Goal: Task Accomplishment & Management: Complete application form

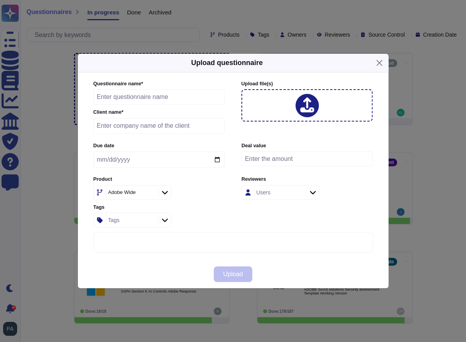
click at [140, 127] on input "text" at bounding box center [159, 126] width 132 height 16
type input "United Health Group"
click at [152, 217] on icon at bounding box center [225, 291] width 149 height 149
click at [152, 190] on div "Adobe Wide" at bounding box center [131, 192] width 50 height 14
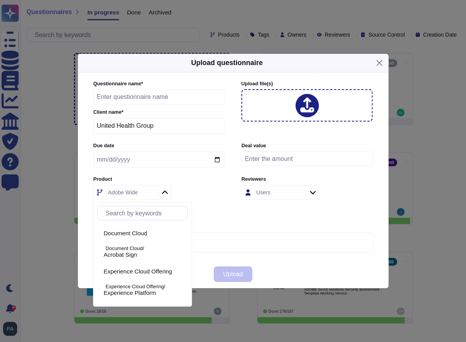
click at [139, 190] on div "Adobe Wide" at bounding box center [131, 192] width 50 height 14
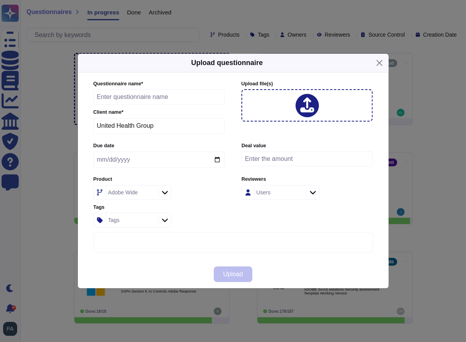
click at [131, 190] on div "Adobe Wide" at bounding box center [123, 191] width 30 height 5
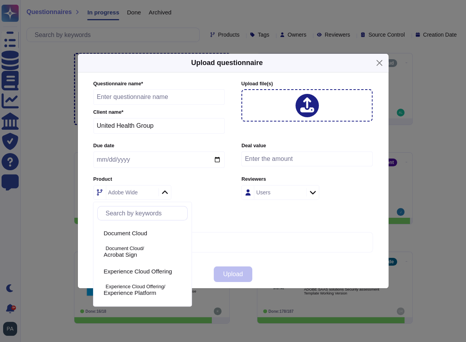
click at [135, 190] on div "Adobe Wide" at bounding box center [123, 191] width 30 height 5
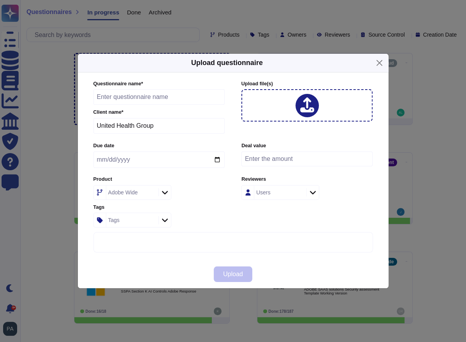
click at [165, 192] on icon at bounding box center [165, 192] width 6 height 8
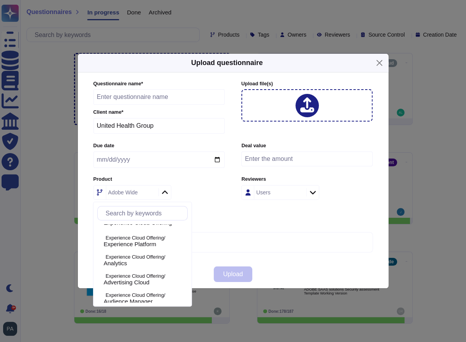
scroll to position [48, 0]
click at [145, 244] on span "Experience Platform" at bounding box center [129, 244] width 53 height 7
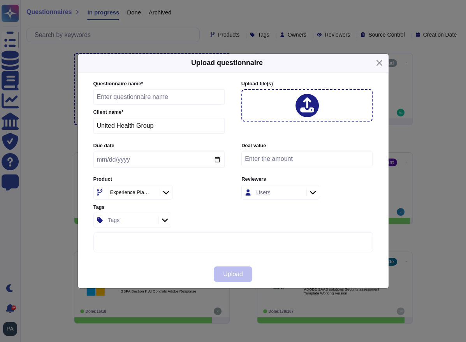
click at [169, 190] on icon at bounding box center [166, 192] width 6 height 8
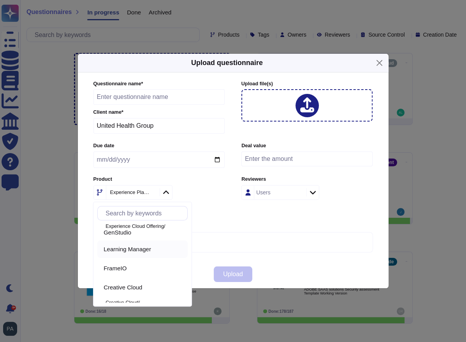
scroll to position [378, 0]
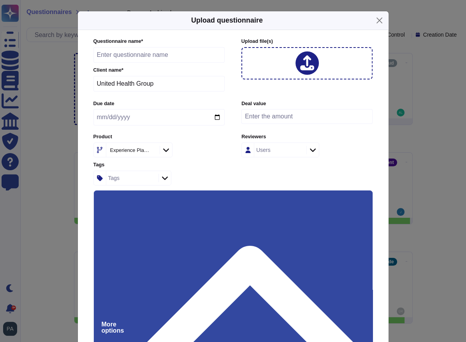
click at [194, 171] on div "Tags" at bounding box center [158, 177] width 131 height 15
click at [82, 256] on div "Questionnaire name * Client name * United Health Group Upload file (s) Due date…" at bounding box center [233, 192] width 310 height 324
click at [267, 65] on div at bounding box center [307, 63] width 132 height 32
click at [359, 246] on icon at bounding box center [249, 311] width 229 height 131
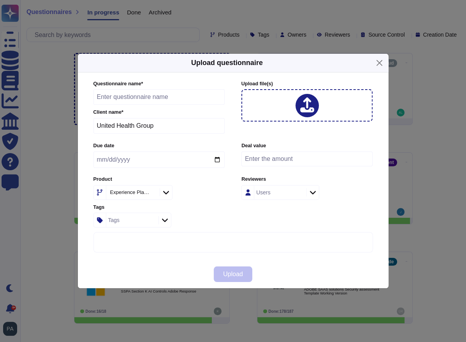
click at [312, 190] on icon at bounding box center [313, 192] width 6 height 8
type input "[PERSON_NAME]"
click at [250, 233] on div at bounding box center [250, 233] width 6 height 6
click at [297, 233] on span "[PERSON_NAME]" at bounding box center [298, 233] width 48 height 7
click at [292, 233] on span "[PERSON_NAME]" at bounding box center [298, 233] width 48 height 7
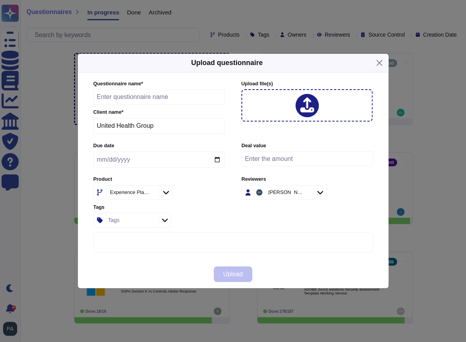
click at [286, 270] on div "Upload" at bounding box center [233, 274] width 310 height 28
click at [148, 98] on input "text" at bounding box center [159, 97] width 132 height 16
type input "Five9s-questions"
click at [303, 107] on icon at bounding box center [307, 105] width 14 height 16
click at [301, 102] on icon at bounding box center [307, 105] width 14 height 16
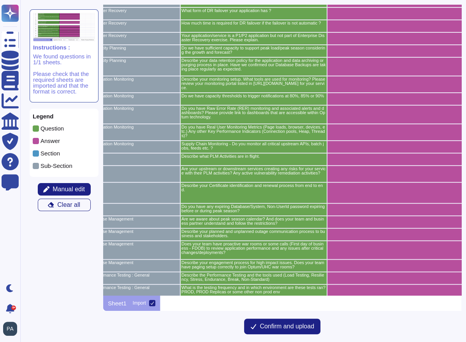
scroll to position [156, 153]
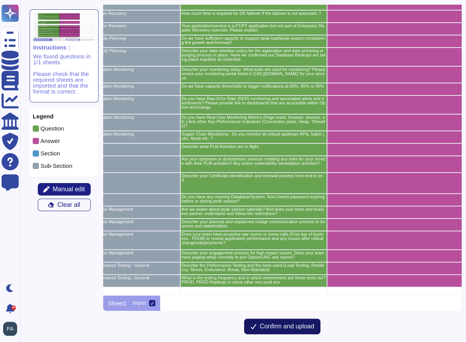
click at [282, 325] on span "Confirm and upload" at bounding box center [287, 326] width 54 height 6
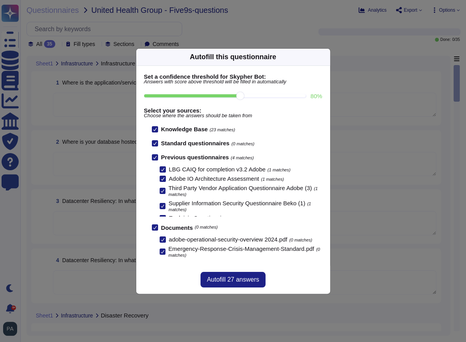
drag, startPoint x: 238, startPoint y: 97, endPoint x: 249, endPoint y: 96, distance: 11.0
click at [249, 96] on input "80 %" at bounding box center [225, 95] width 162 height 3
drag, startPoint x: 240, startPoint y: 95, endPoint x: 250, endPoint y: 95, distance: 9.7
click at [250, 95] on input "80 %" at bounding box center [225, 95] width 162 height 3
drag, startPoint x: 241, startPoint y: 95, endPoint x: 258, endPoint y: 95, distance: 16.7
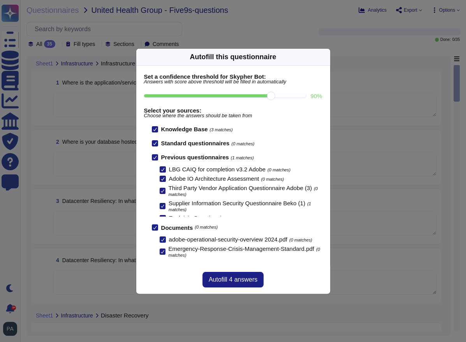
click at [258, 95] on input "90 %" at bounding box center [225, 95] width 162 height 3
click at [270, 96] on input "90 %" at bounding box center [225, 95] width 162 height 3
drag, startPoint x: 268, startPoint y: 96, endPoint x: 254, endPoint y: 95, distance: 14.4
click at [254, 95] on input "80 %" at bounding box center [225, 95] width 162 height 3
type input "80"
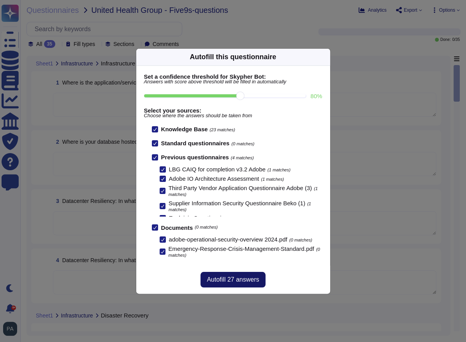
click at [230, 278] on span "Autofill 27 answers" at bounding box center [233, 279] width 52 height 6
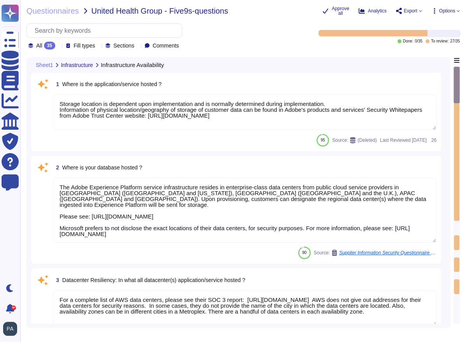
type textarea "Storage location is dependent upon implementation and is normally determined du…"
type textarea "The Adobe Experience Platform service infrastructure resides in enterprise-clas…"
type textarea "For a complete list of AWS data centers, please see their SOC 3 report: [URL][D…"
type textarea "The secondary data center is a cold data center for all centers outside of [GEO…"
type textarea "Alternate work facilities are provided for under the Adobe Crisis Management pl…"
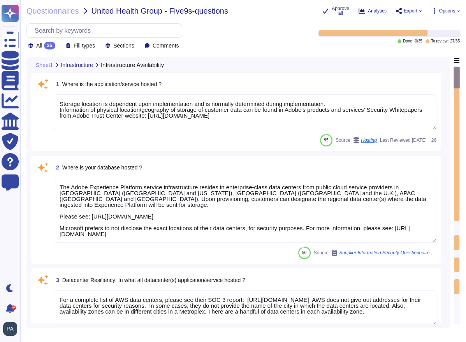
drag, startPoint x: 243, startPoint y: 235, endPoint x: 41, endPoint y: 185, distance: 208.0
click at [41, 185] on div "2 Where is your database hosted ? The Adobe Experience Platform service infrast…" at bounding box center [236, 209] width 400 height 98
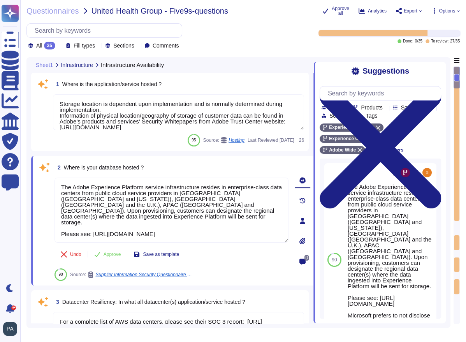
click at [177, 94] on textarea "Storage location is dependent upon implementation and is normally determined du…" at bounding box center [178, 112] width 251 height 36
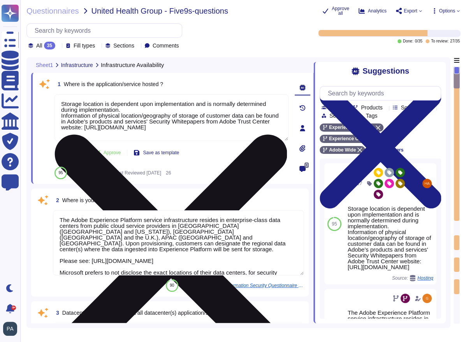
click at [284, 134] on icon at bounding box center [171, 250] width 232 height 232
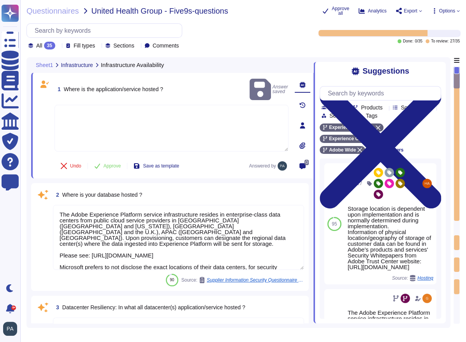
click at [145, 113] on textarea at bounding box center [171, 128] width 234 height 47
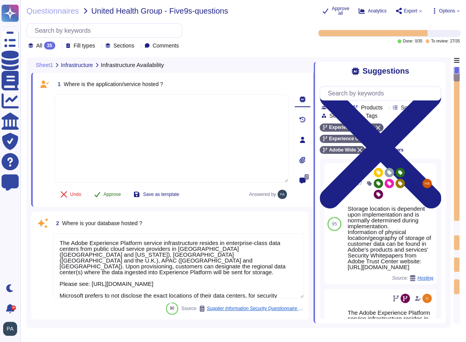
type textarea "The Adobe Experience Platform service infrastructure resides in enterprise-clas…"
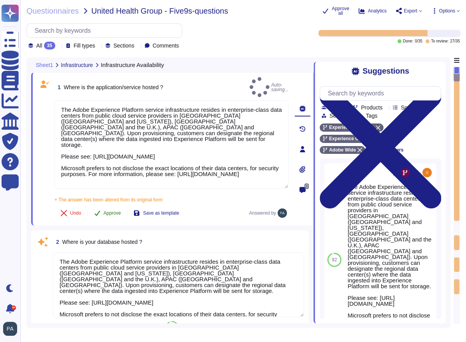
click at [110, 193] on div "1 Where is the application/service hosted ? Auto-saving... The Adobe Experience…" at bounding box center [162, 149] width 251 height 144
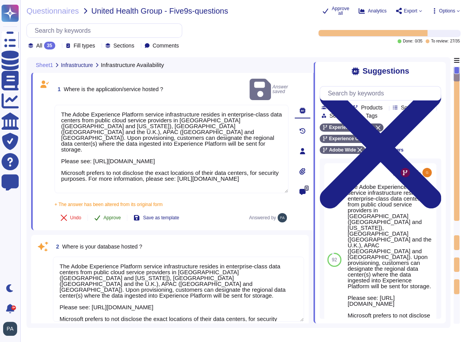
click at [111, 215] on span "Approve" at bounding box center [112, 217] width 18 height 5
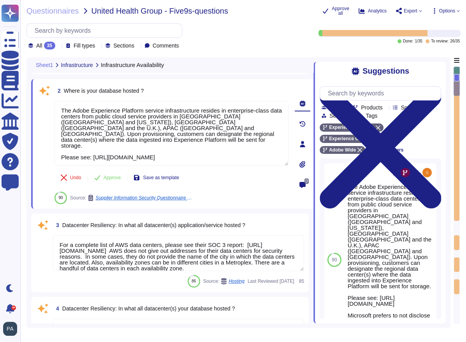
type textarea "Alternate work facilities are provided for under the Adobe Crisis Management pl…"
type textarea "A summary executive overview of the latest exercise is present in the Adobe Tru…"
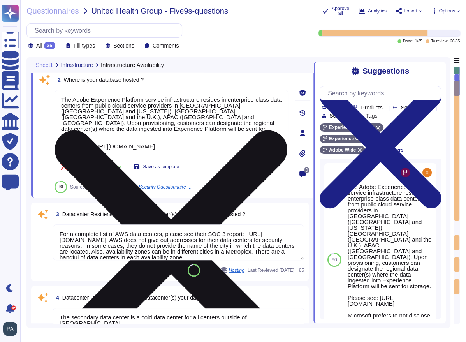
scroll to position [128, 0]
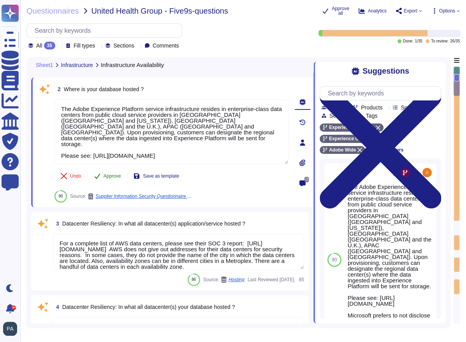
click at [111, 175] on span "Approve" at bounding box center [112, 176] width 18 height 5
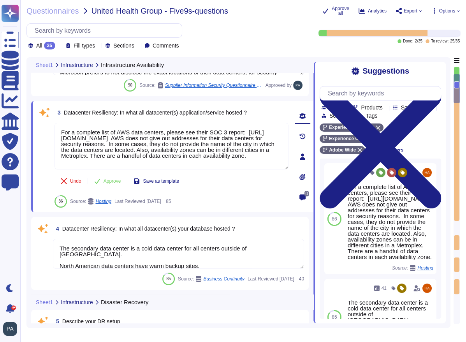
type textarea "AWS data centers include a high level of availability and tolerate system or ha…"
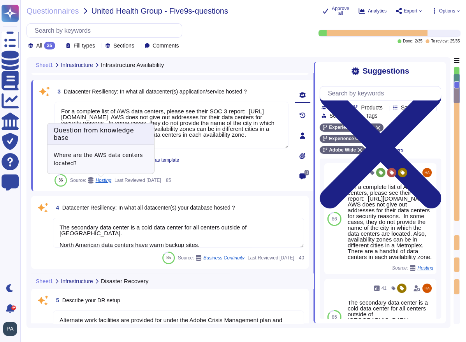
scroll to position [237, 0]
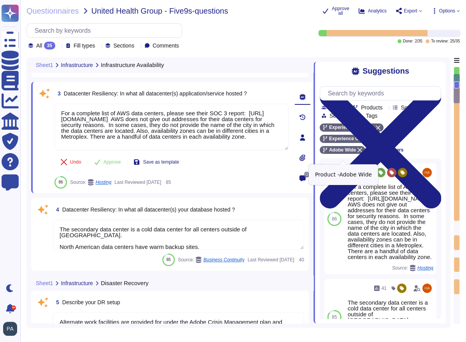
click at [360, 152] on icon at bounding box center [359, 149] width 5 height 5
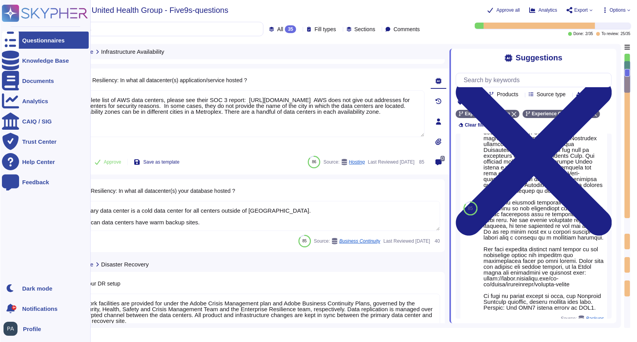
scroll to position [43, 0]
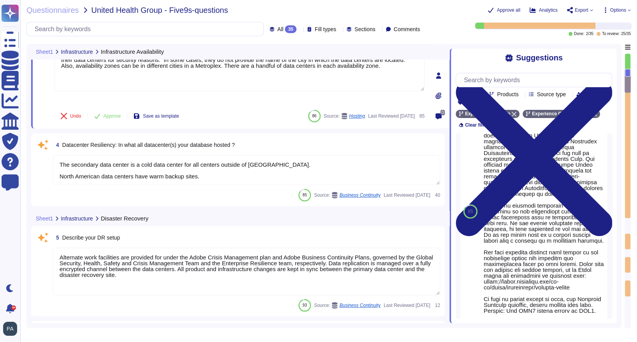
type textarea "Alternate work facilities are provided for under the Adobe Crisis Management pl…"
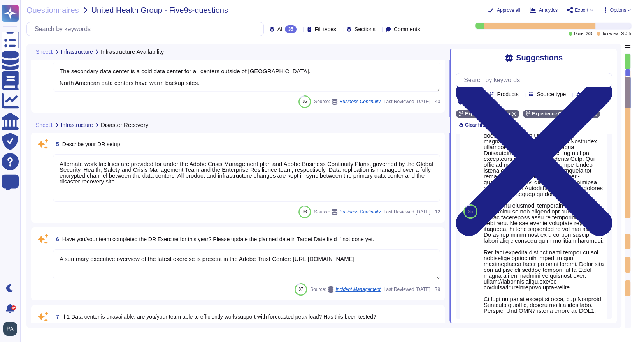
type textarea "Alternate work facilities are provided for under the Adobe Crisis Management pl…"
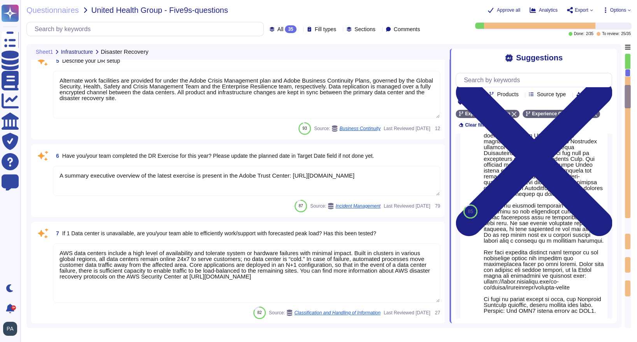
type textarea "Adobe’s disaster recovery testing focuses on functionally testing the disaster …"
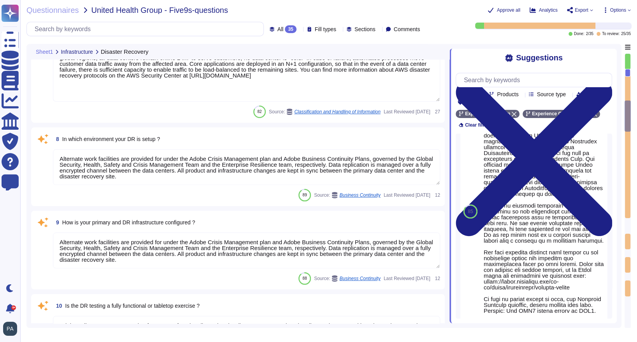
type textarea "Alternate work facilities are provided for under the Adobe Crisis Management pl…"
type textarea "Lor. Ip dolo si ametconse adi elitseddo eiusmod te incididu utlaboreetd, mag Al…"
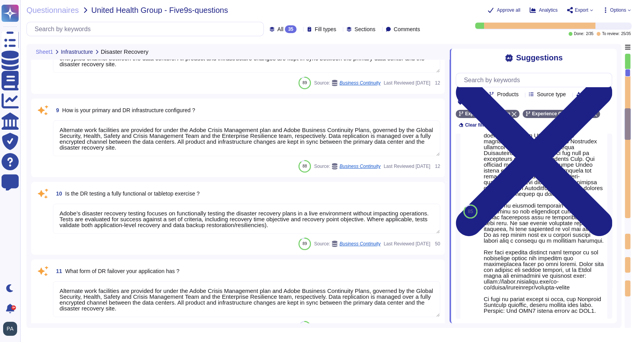
type textarea "Adobe’s Business Continuity Disaster Recovery program is supported by governing…"
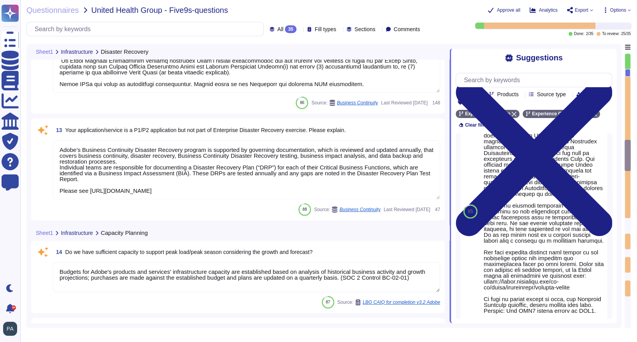
type textarea "Budgets for Adobe's products and services' infrastructure capacity are establis…"
type textarea "Adobe backs up customer data regularly and validates restoration of data period…"
type textarea "Budgets for Adobe's products and services' infrastructure capacity are establis…"
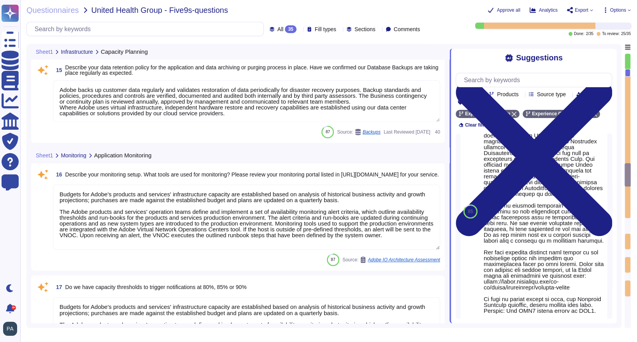
type textarea "Budgets for Adobe's products and services' infrastructure capacity are establis…"
type textarea "Adobe Cloud Operations teams are responsible for, but not limited to, managing …"
type textarea "Adobe does not provide tenants/customers with capacity planning and use reports."
type textarea "Availability metrics and SLA related information are defined within the SLA agr…"
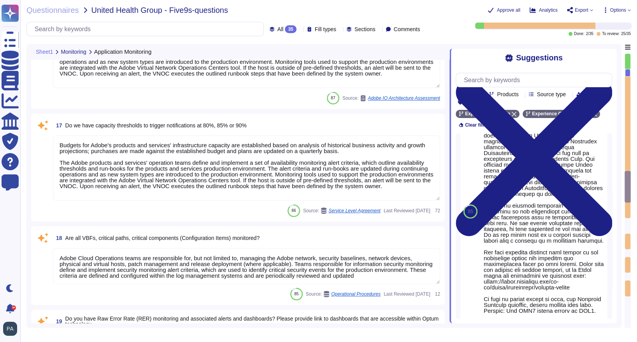
type textarea "Adobe's Vendor Security Review program requires management reviews controls wit…"
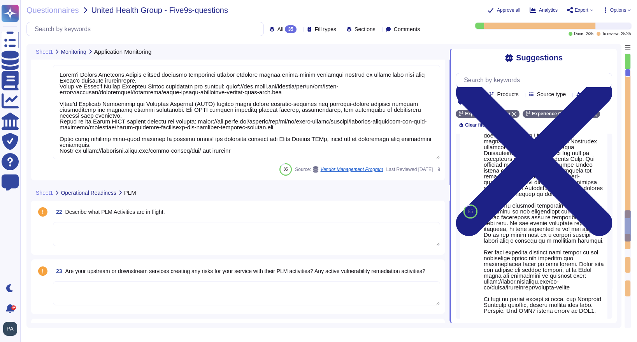
type textarea "Yes"
type textarea "For Adobe, personnel accounts subscribed to the corporate identity management s…"
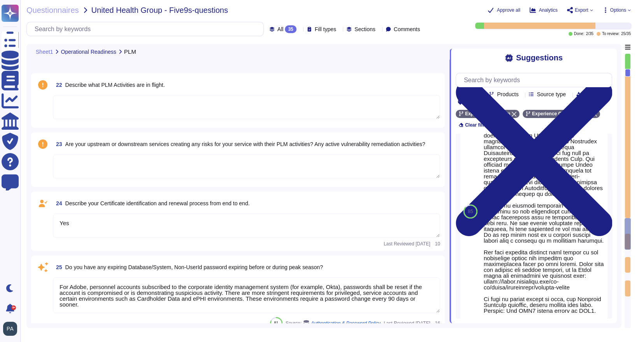
type textarea "Lor. Ips Dolor sitametc adipiscin elitseddoe temp incididu utlaboreetd magnaali…"
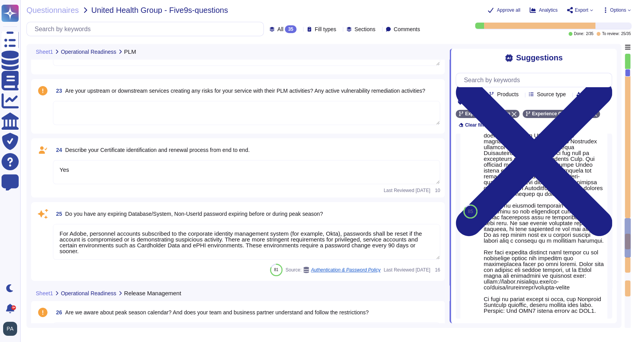
type textarea "Not Applicable"
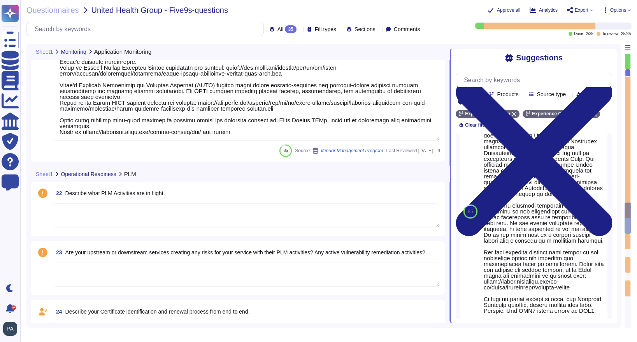
type textarea "Adobe Cloud Operations teams are responsible for, but not limited to, managing …"
type textarea "Adobe does not provide tenants/customers with capacity planning and use reports."
type textarea "Availability metrics and SLA related information are defined within the SLA agr…"
type textarea "Adobe's Vendor Security Review program requires management reviews controls wit…"
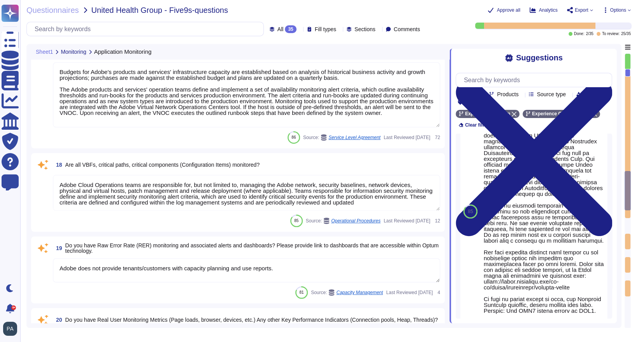
type textarea "Budgets for Adobe's products and services' infrastructure capacity are establis…"
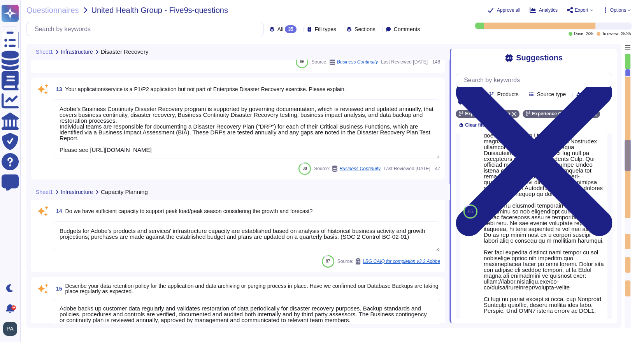
type textarea "Adobe’s disaster recovery testing focuses on functionally testing the disaster …"
type textarea "Alternate work facilities are provided for under the Adobe Crisis Management pl…"
type textarea "Lor. Ip dolo si ametconse adi elitseddo eiusmod te incididu utlaboreetd, mag Al…"
type textarea "Adobe’s Business Continuity Disaster Recovery program is supported by governing…"
type textarea "Budgets for Adobe's products and services' infrastructure capacity are establis…"
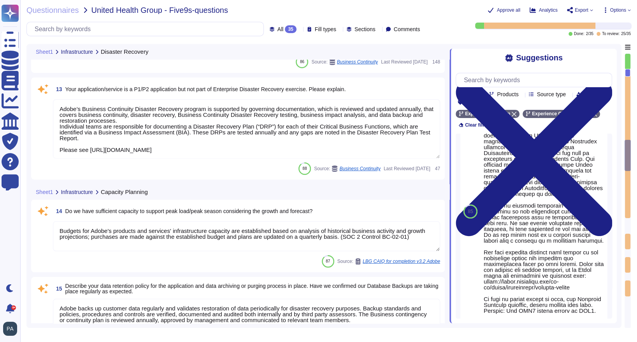
type textarea "Adobe backs up customer data regularly and validates restoration of data period…"
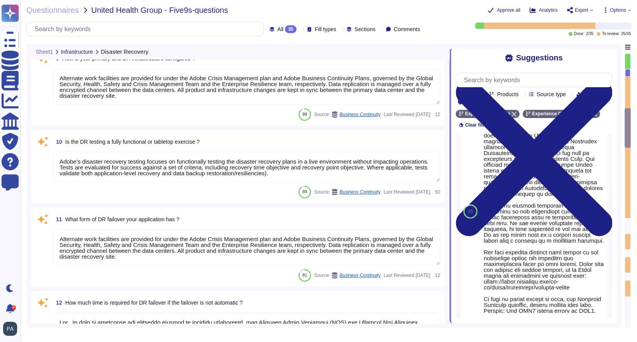
type textarea "AWS data centers include a high level of availability and tolerate system or ha…"
type textarea "Alternate work facilities are provided for under the Adobe Crisis Management pl…"
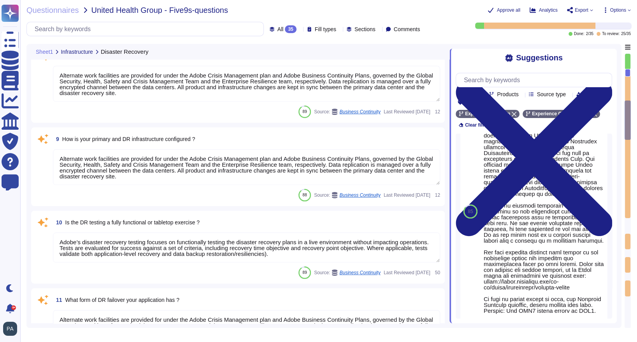
type textarea "A summary executive overview of the latest exercise is present in the Adobe Tru…"
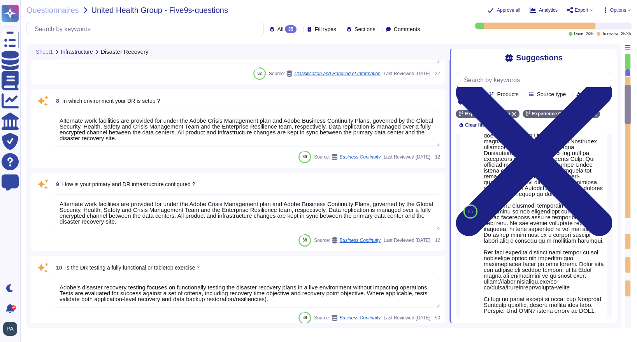
scroll to position [465, 0]
type textarea "Alternate work facilities are provided for under the Adobe Crisis Management pl…"
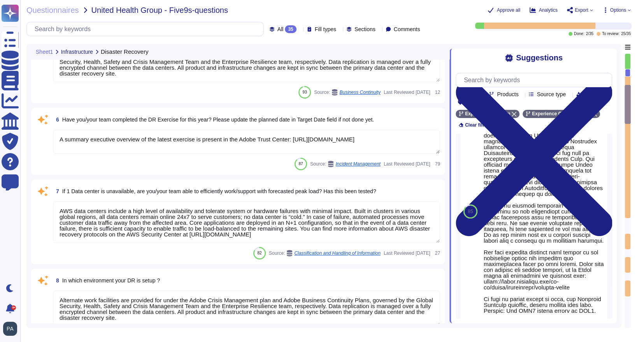
scroll to position [0, 0]
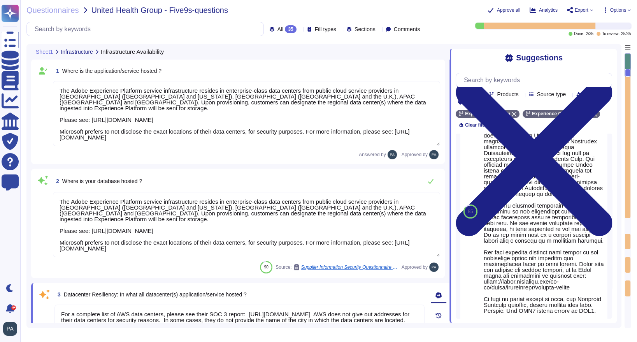
type textarea "The Adobe Experience Platform service infrastructure resides in enterprise-clas…"
type textarea "For a complete list of AWS data centers, please see their SOC 3 report: [URL][D…"
type textarea "The secondary data center is a cold data center for all centers outside of [GEO…"
click at [300, 30] on icon at bounding box center [300, 30] width 0 height 0
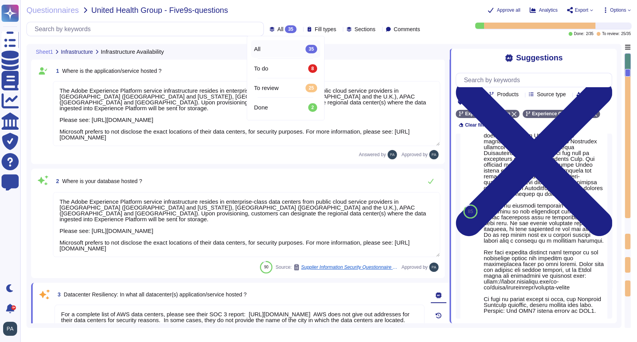
click at [300, 67] on icon at bounding box center [387, 117] width 174 height 100
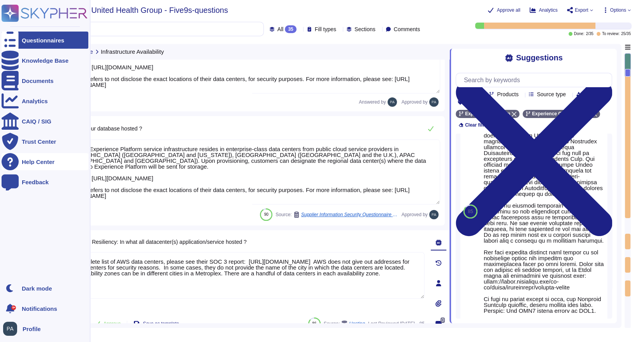
scroll to position [0, 0]
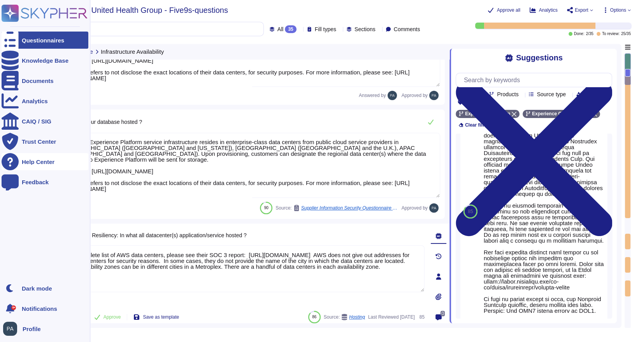
type textarea "A summary executive overview of the latest exercise is present in the Adobe Tru…"
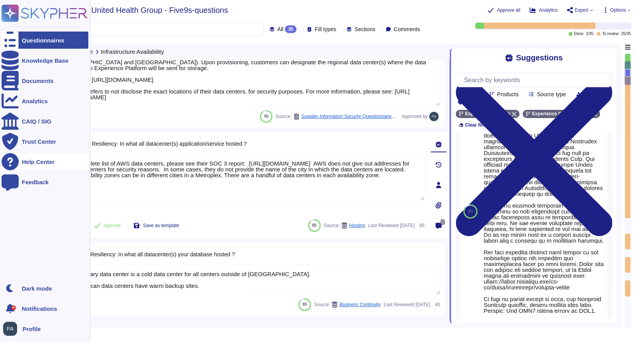
type textarea "AWS data centers include a high level of availability and tolerate system or ha…"
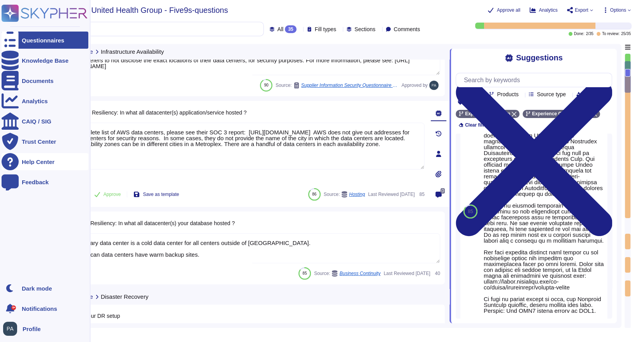
scroll to position [184, 0]
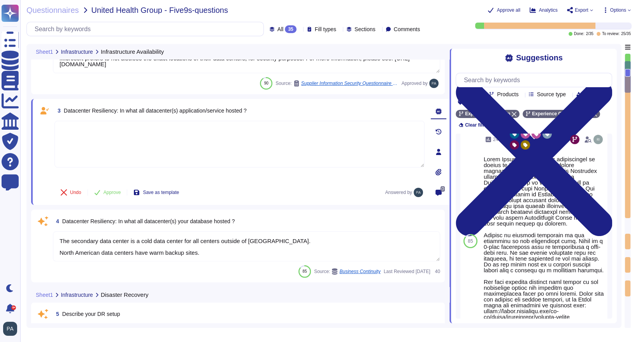
scroll to position [11, 0]
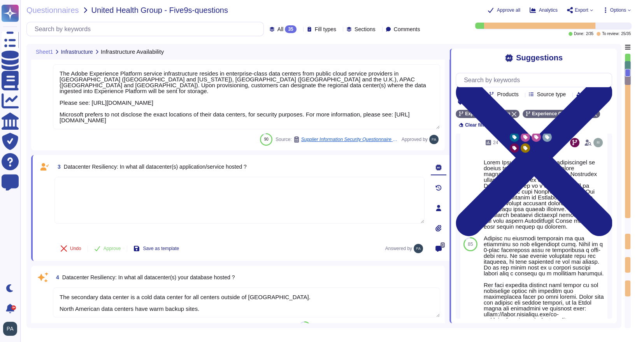
type textarea "AWS data centers include a high level of availability and tolerate system or ha…"
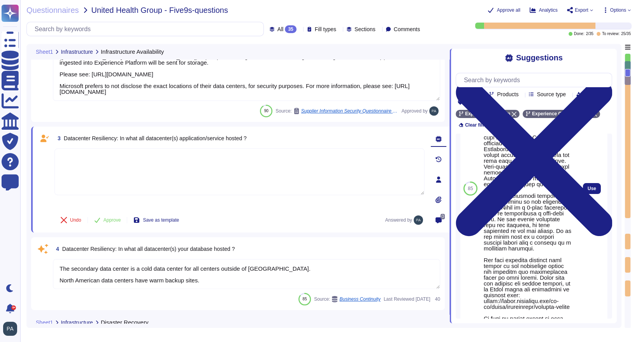
scroll to position [148, 0]
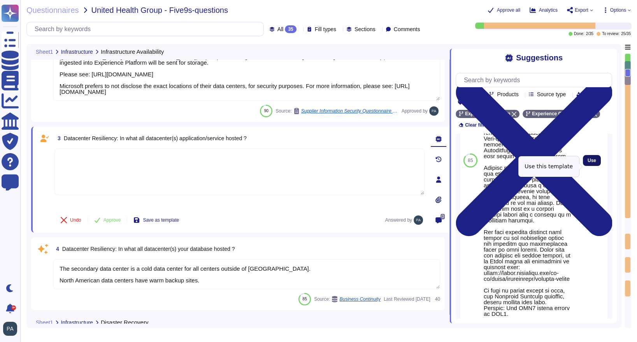
click at [465, 163] on span "Use" at bounding box center [592, 160] width 9 height 5
type textarea "Adobe Experience Platform architecture is hosted on Microsoft Azure. To ensure …"
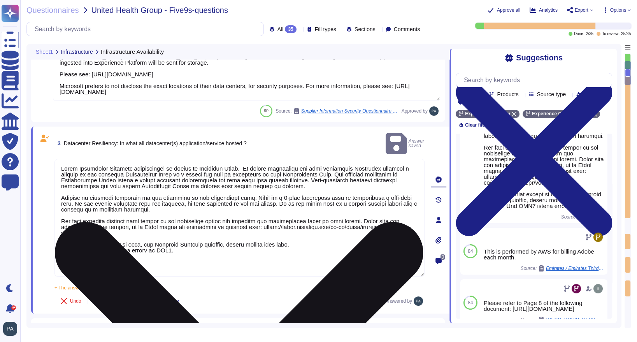
scroll to position [0, 0]
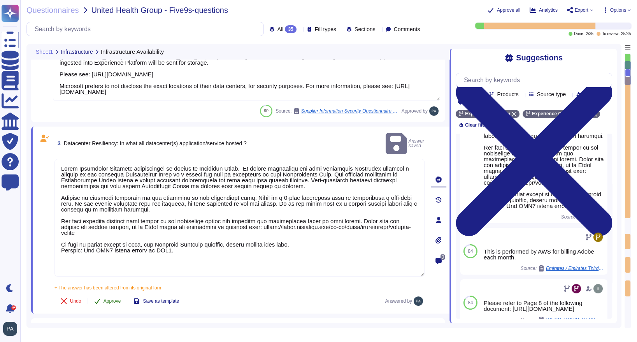
click at [109, 298] on span "Approve" at bounding box center [112, 300] width 18 height 5
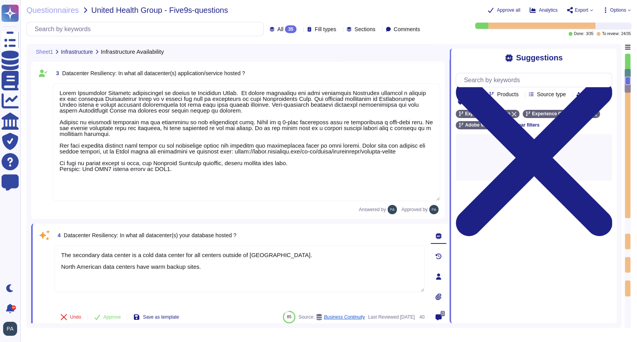
type textarea "AWS data centers include a high level of availability and tolerate system or ha…"
type textarea "Alternate work facilities are provided for under the Adobe Crisis Management pl…"
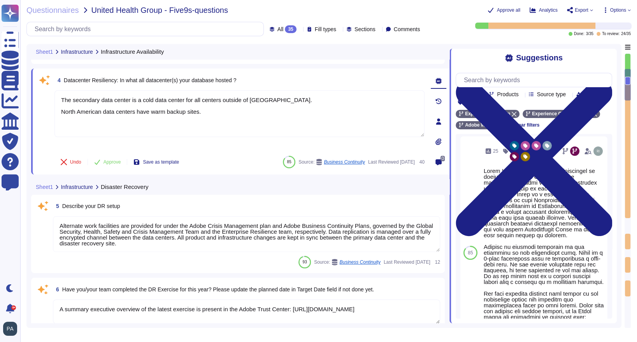
scroll to position [76, 0]
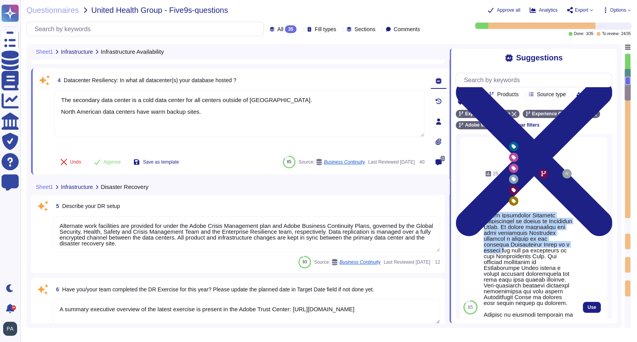
drag, startPoint x: 483, startPoint y: 214, endPoint x: 510, endPoint y: 251, distance: 46.1
click at [465, 251] on div "25 Source: Backups" at bounding box center [529, 307] width 96 height 340
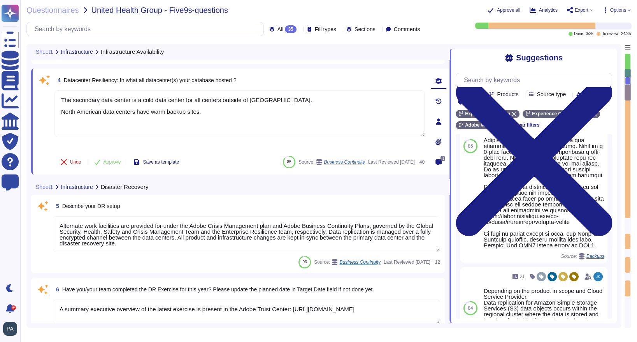
scroll to position [181, 0]
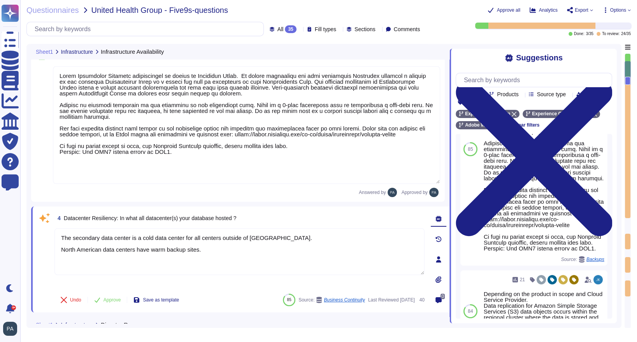
type textarea "The Adobe Experience Platform service infrastructure resides in enterprise-clas…"
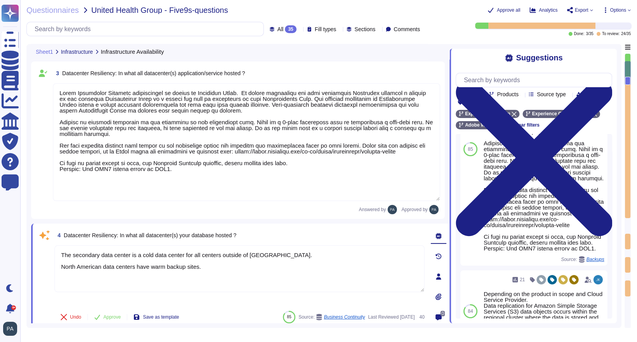
scroll to position [214, 0]
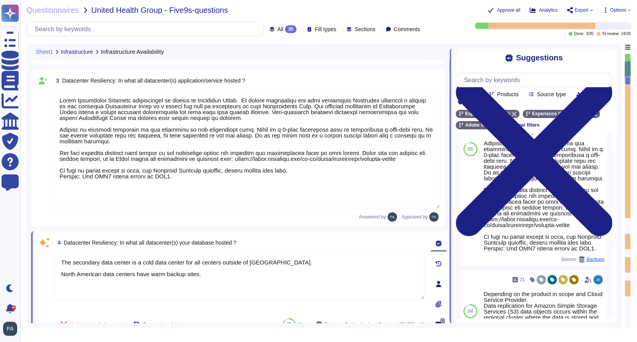
drag, startPoint x: 171, startPoint y: 177, endPoint x: 62, endPoint y: 177, distance: 109.3
click at [62, 177] on textarea at bounding box center [246, 150] width 387 height 118
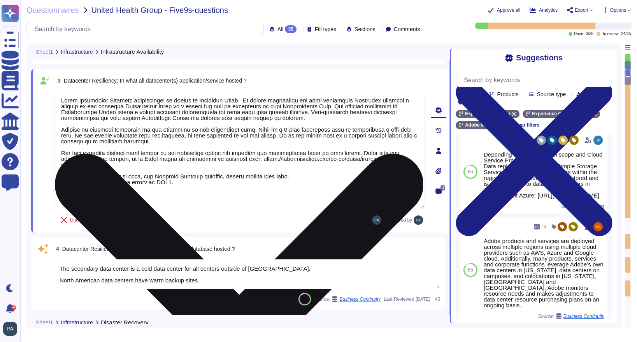
scroll to position [0, 0]
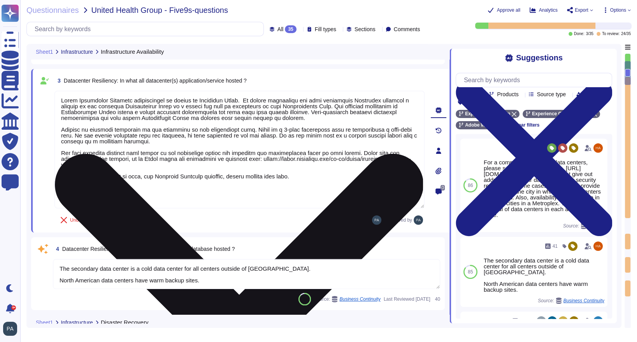
type textarea "Adobe Experience Platform architecture is hosted on Microsoft Azure. To ensure …"
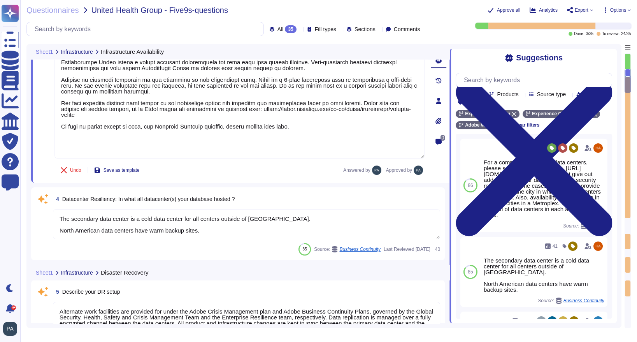
scroll to position [0, 0]
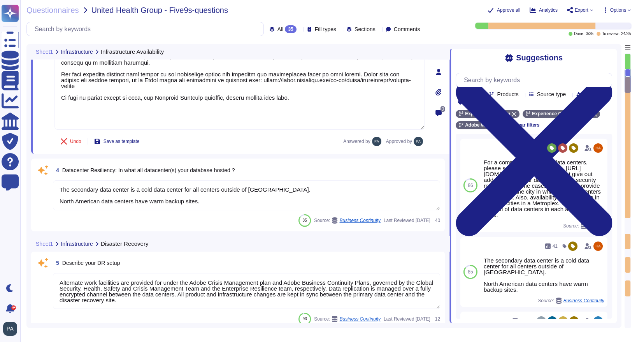
type textarea "Alternate work facilities are provided for under the Adobe Crisis Management pl…"
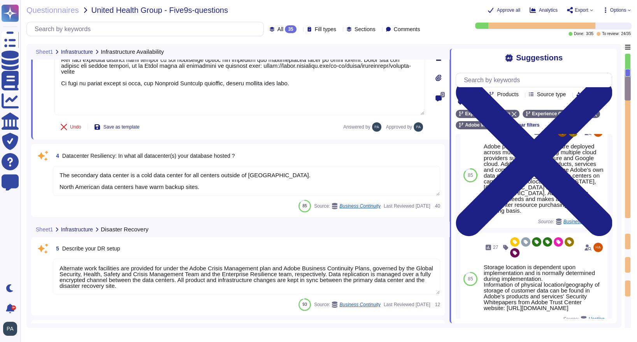
scroll to position [293, 0]
type textarea "Adobe Experience Platform architecture is hosted on Microsoft Azure. To ensure …"
